Goal: Information Seeking & Learning: Learn about a topic

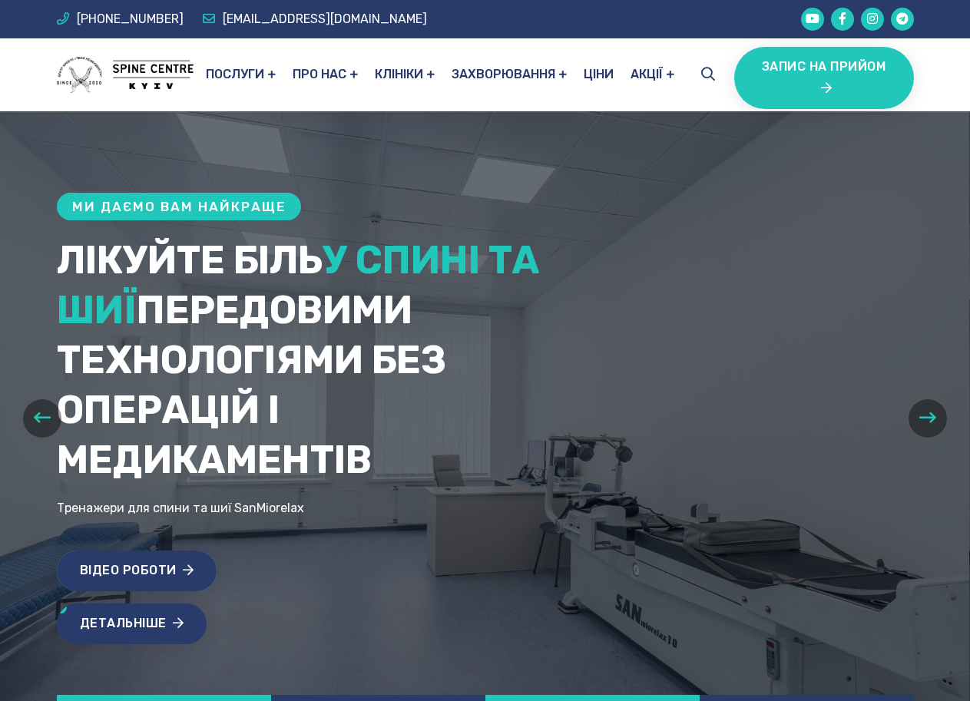
click at [168, 562] on link "Відео роботи" at bounding box center [137, 571] width 161 height 41
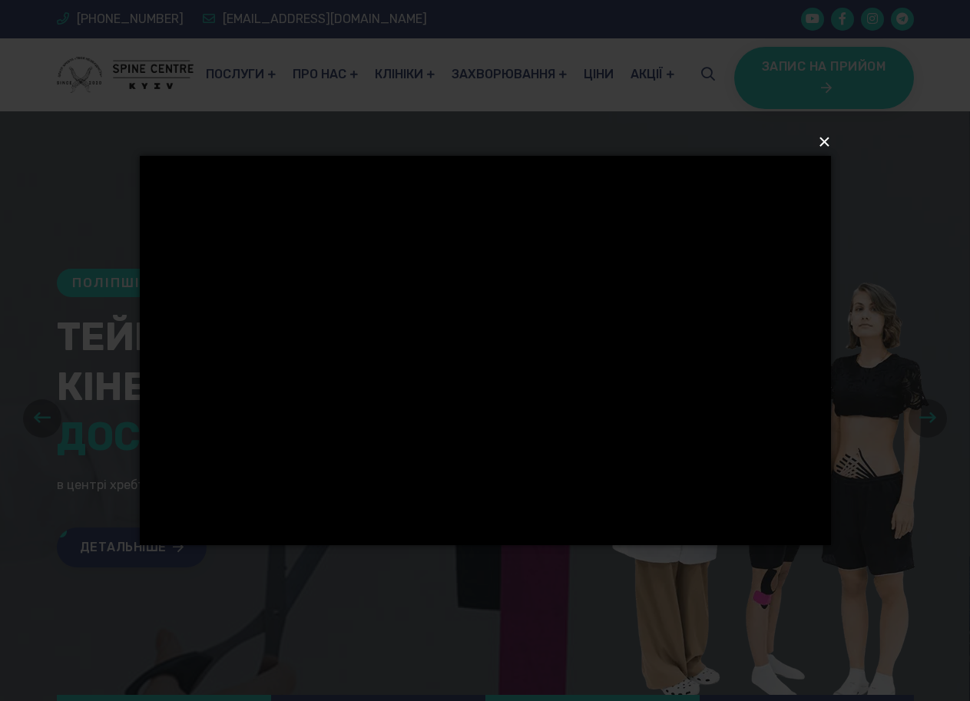
click at [827, 141] on button "×" at bounding box center [489, 142] width 691 height 34
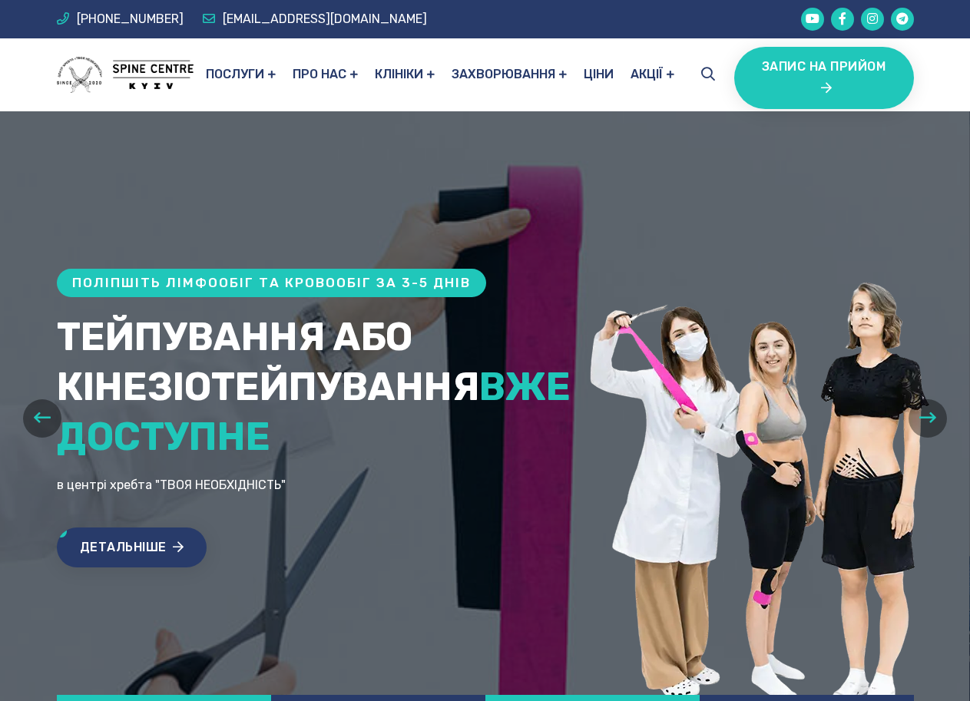
click at [923, 418] on icon "button" at bounding box center [928, 417] width 17 height 19
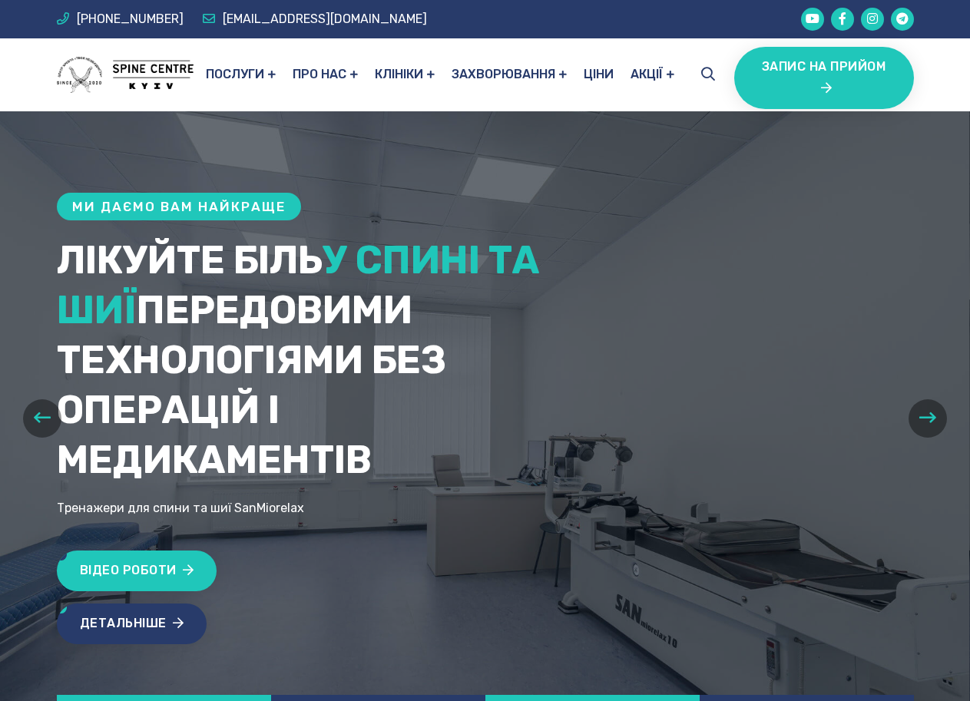
click at [923, 421] on icon "button" at bounding box center [928, 417] width 17 height 19
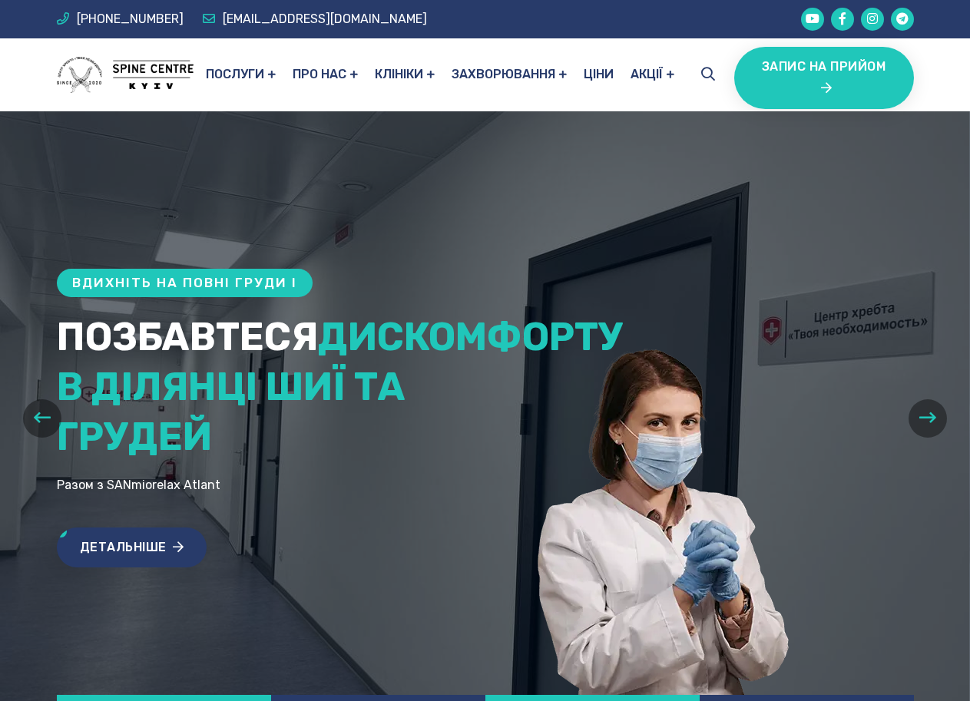
click at [923, 421] on icon "button" at bounding box center [928, 417] width 17 height 19
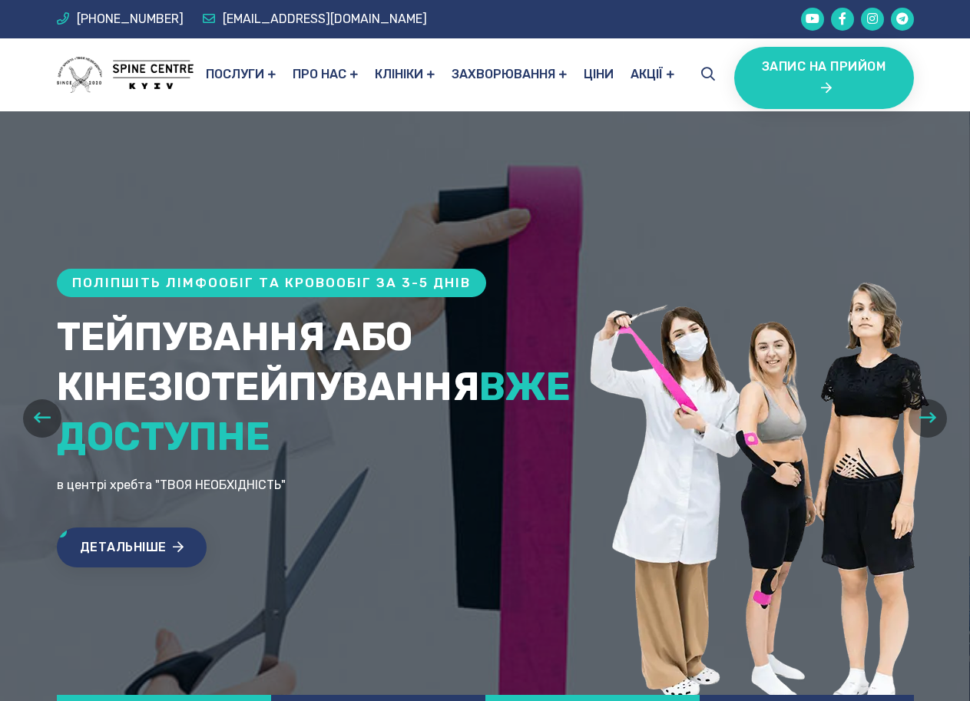
click at [923, 421] on icon "button" at bounding box center [928, 417] width 17 height 19
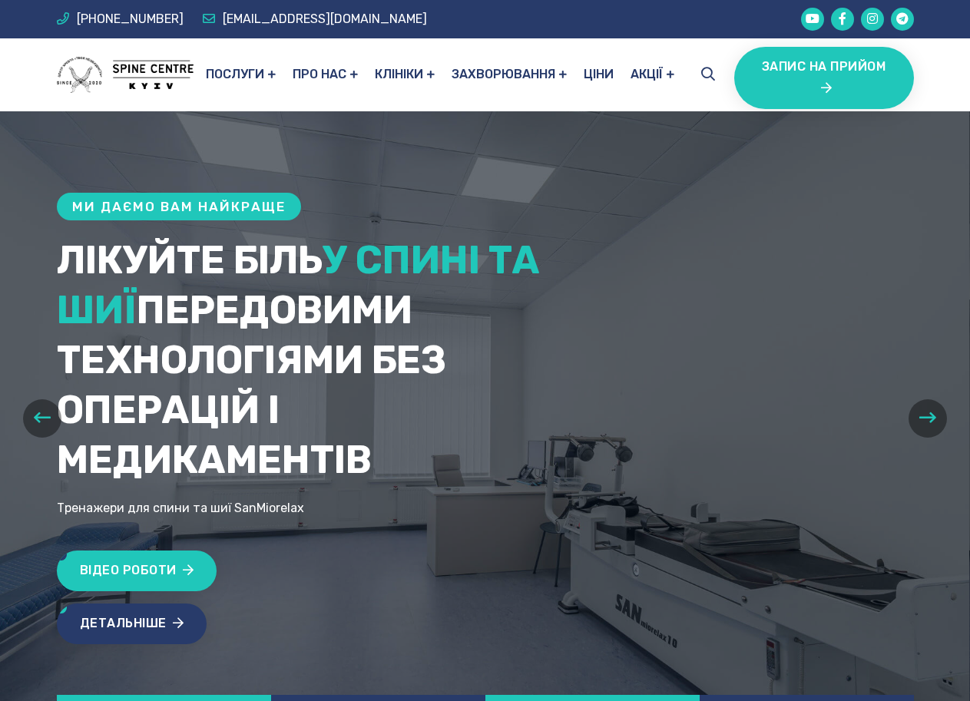
click at [43, 427] on button "button" at bounding box center [42, 419] width 38 height 38
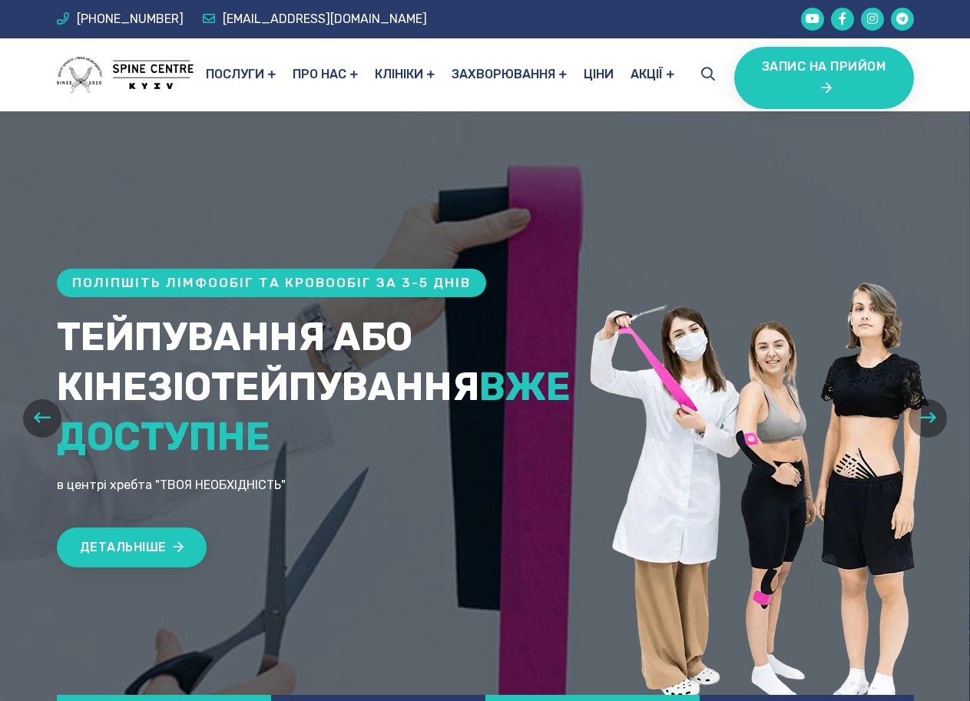
click at [118, 550] on link "Детальніше" at bounding box center [132, 548] width 151 height 41
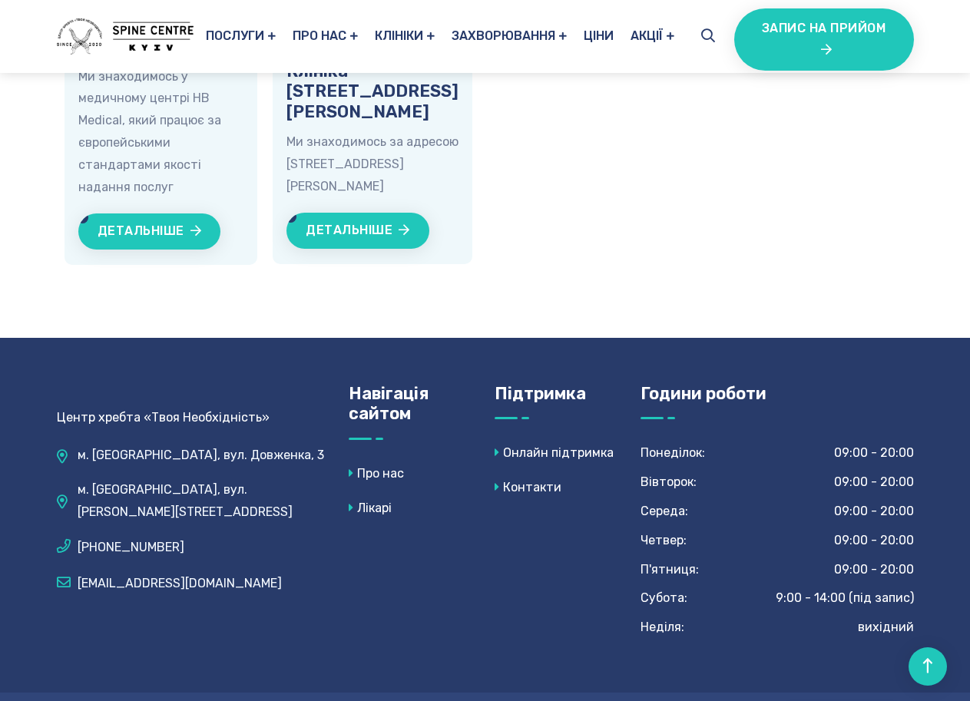
scroll to position [3255, 0]
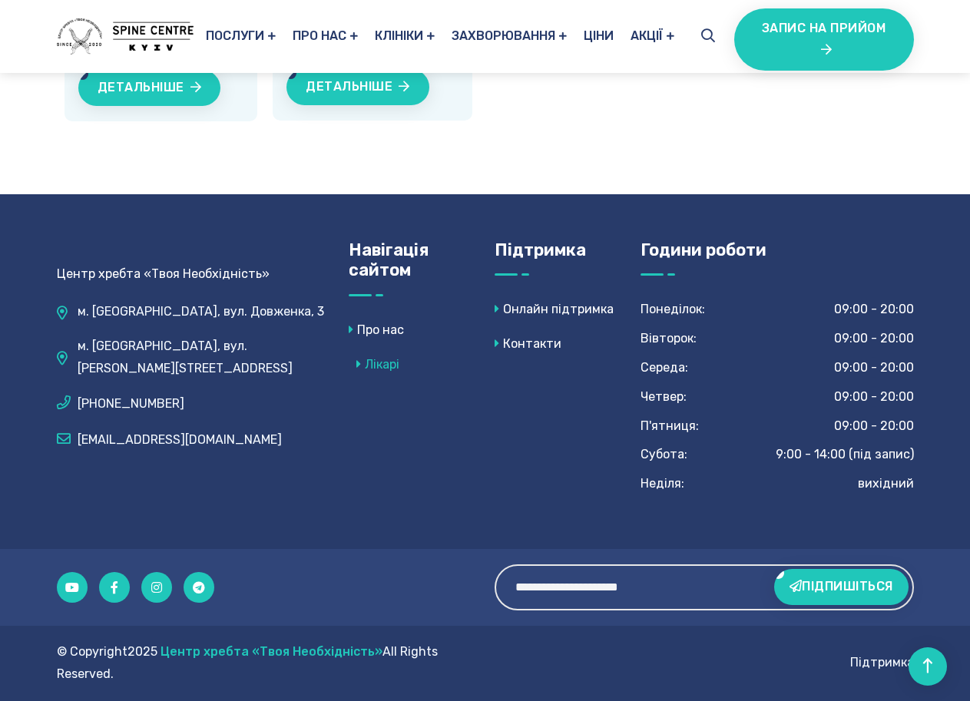
click at [382, 360] on link "Лікарі" at bounding box center [374, 365] width 51 height 22
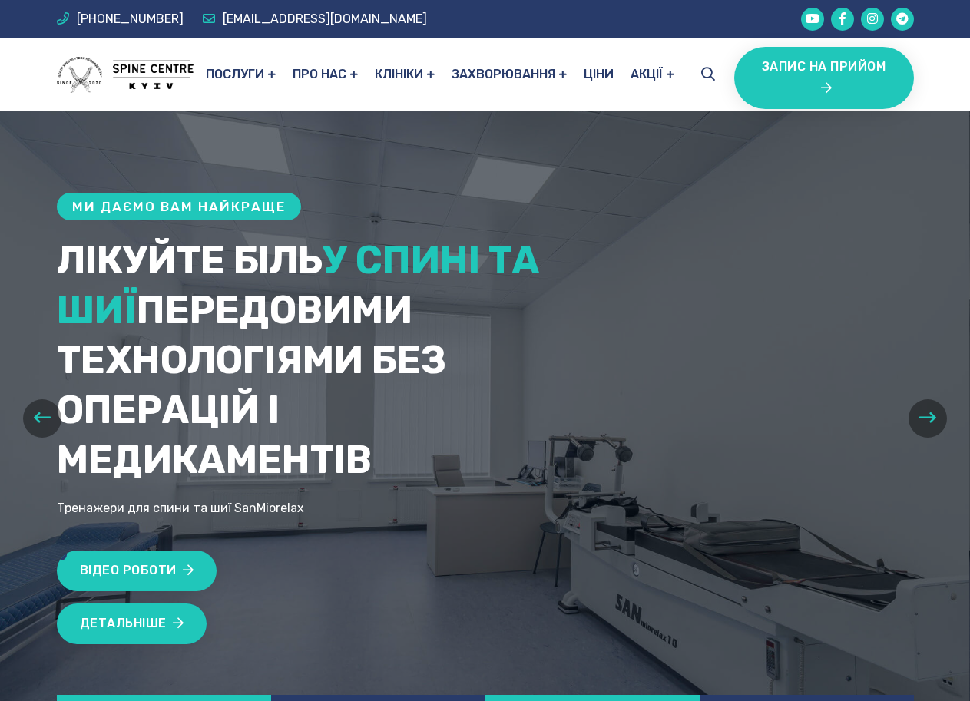
click at [103, 622] on link "Детальніше" at bounding box center [132, 624] width 151 height 41
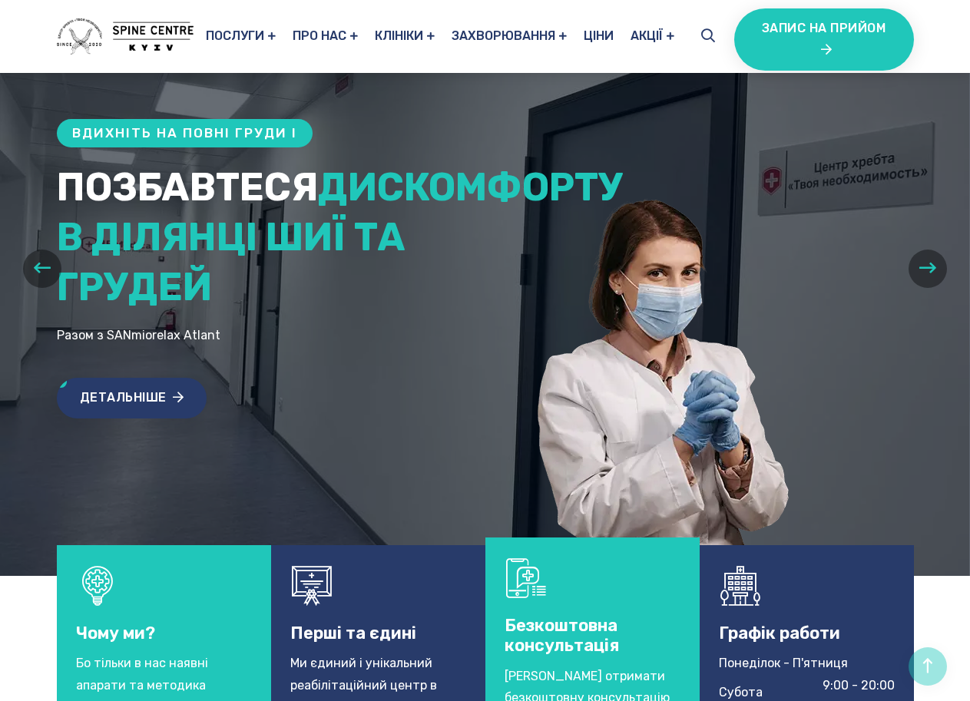
scroll to position [307, 0]
